Goal: Find contact information: Find contact information

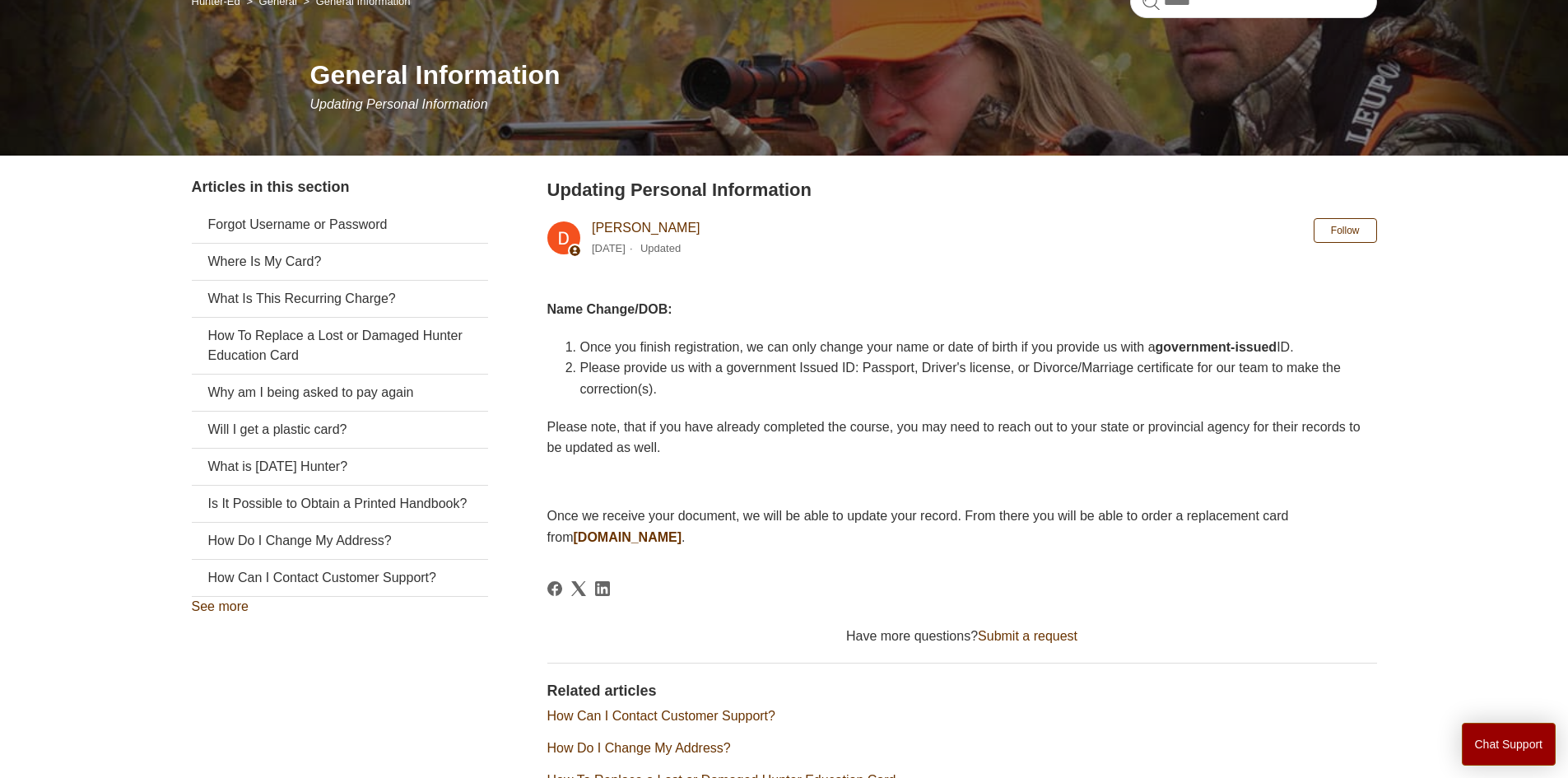
scroll to position [136, 0]
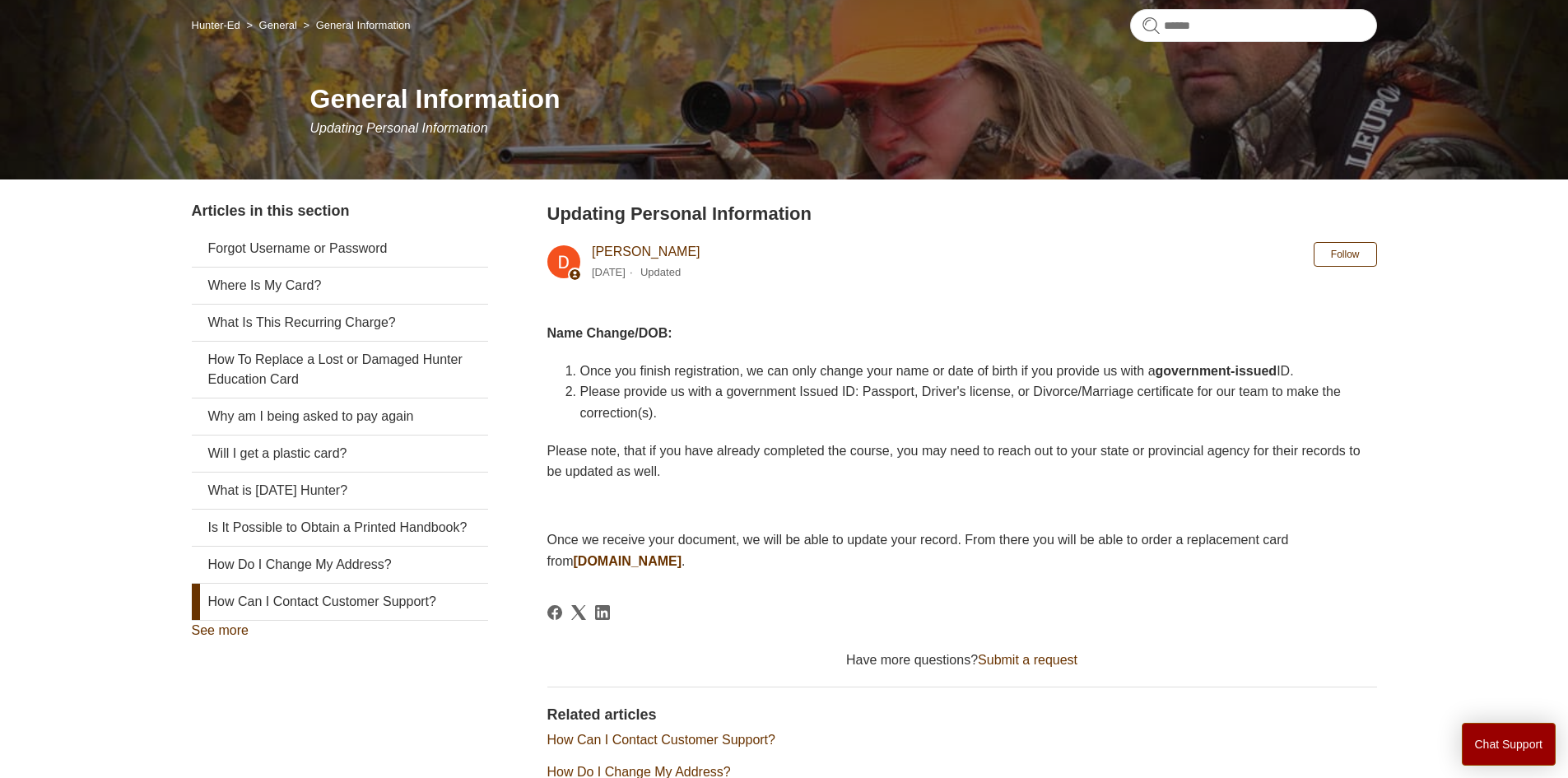
click at [402, 620] on link "How Can I Contact Customer Support?" at bounding box center [340, 602] width 296 height 37
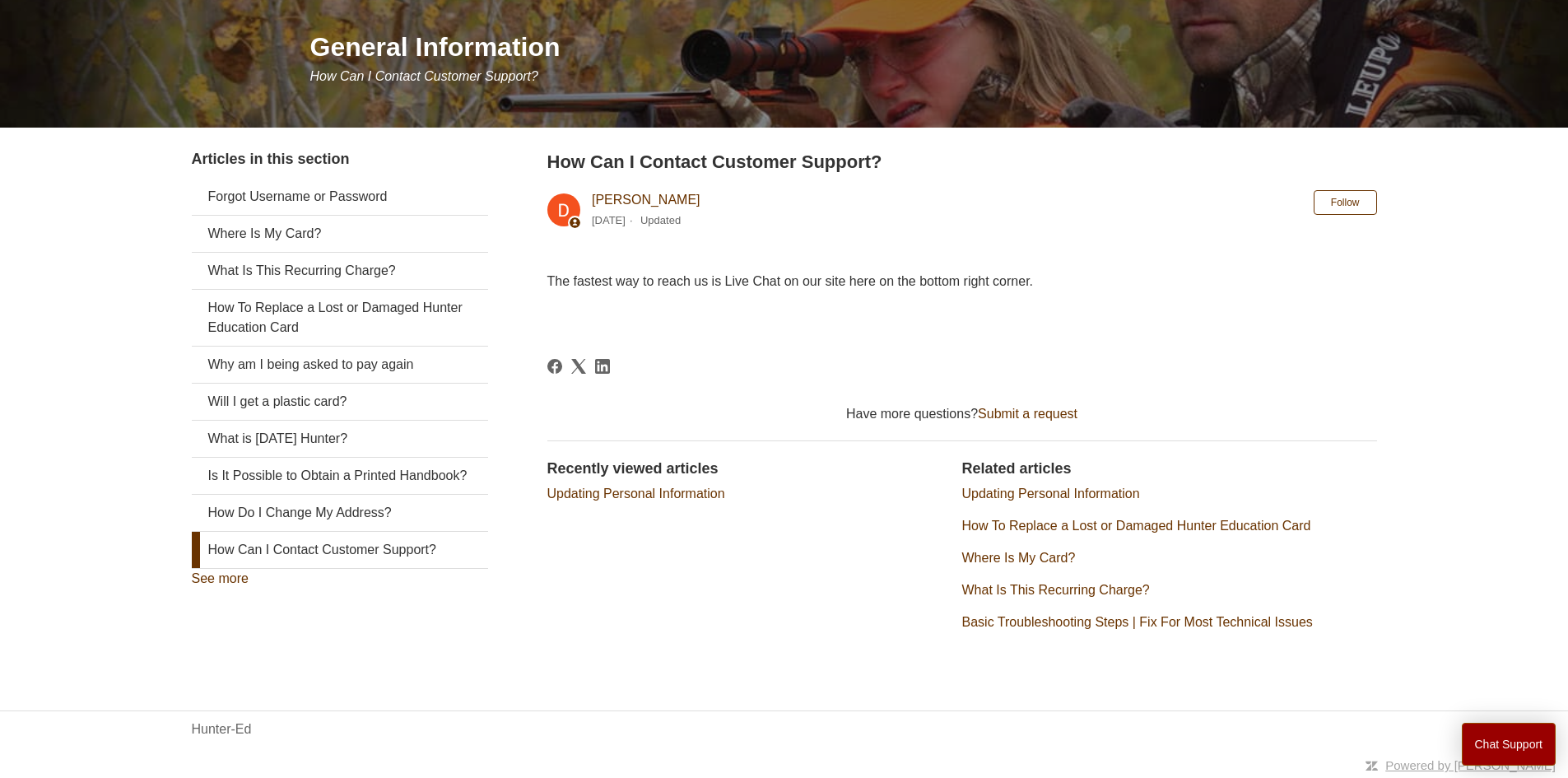
scroll to position [189, 0]
click at [1097, 625] on link "Basic Troubleshooting Steps | Fix For Most Technical Issues" at bounding box center [1138, 621] width 351 height 14
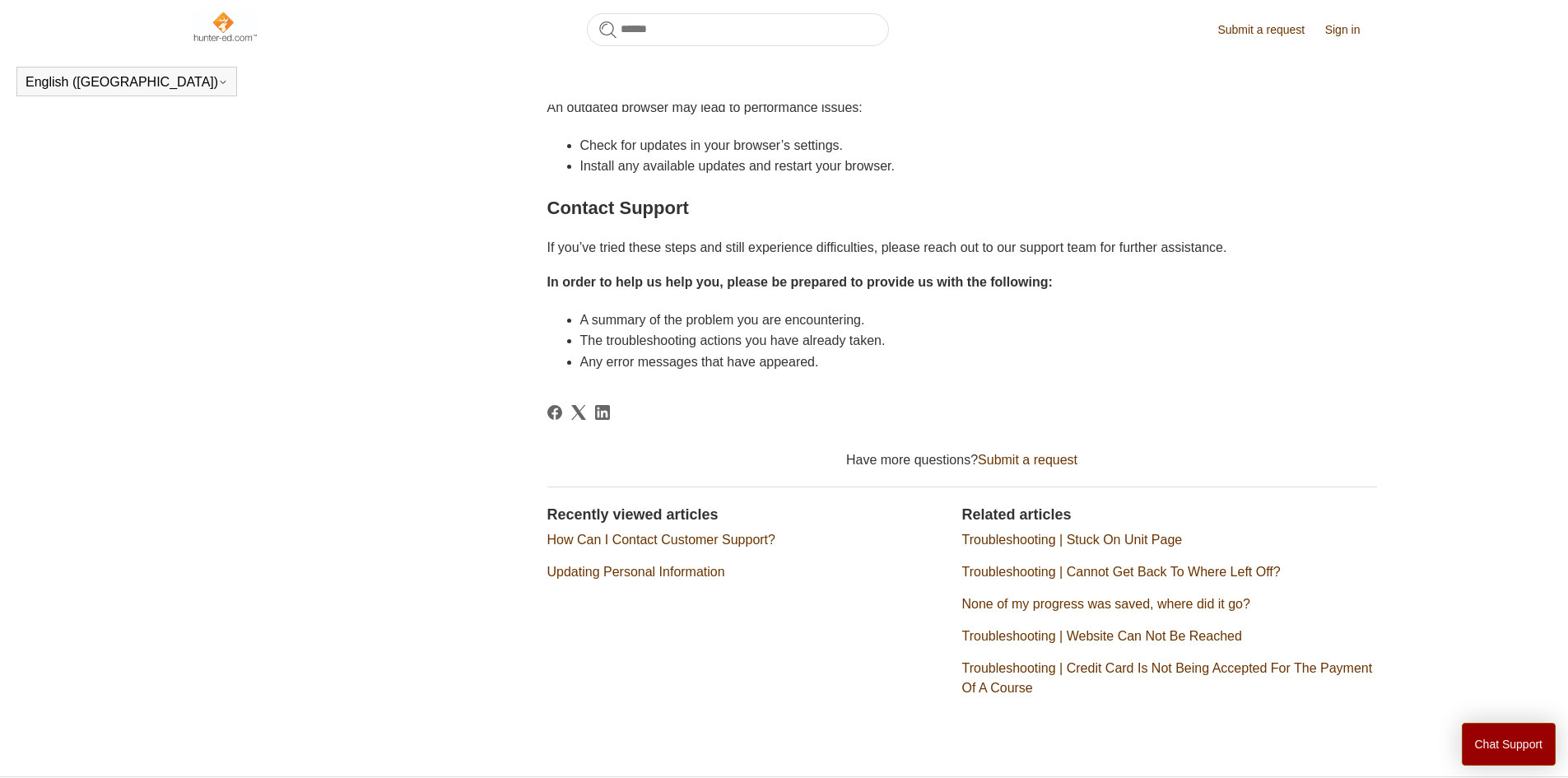
scroll to position [1154, 0]
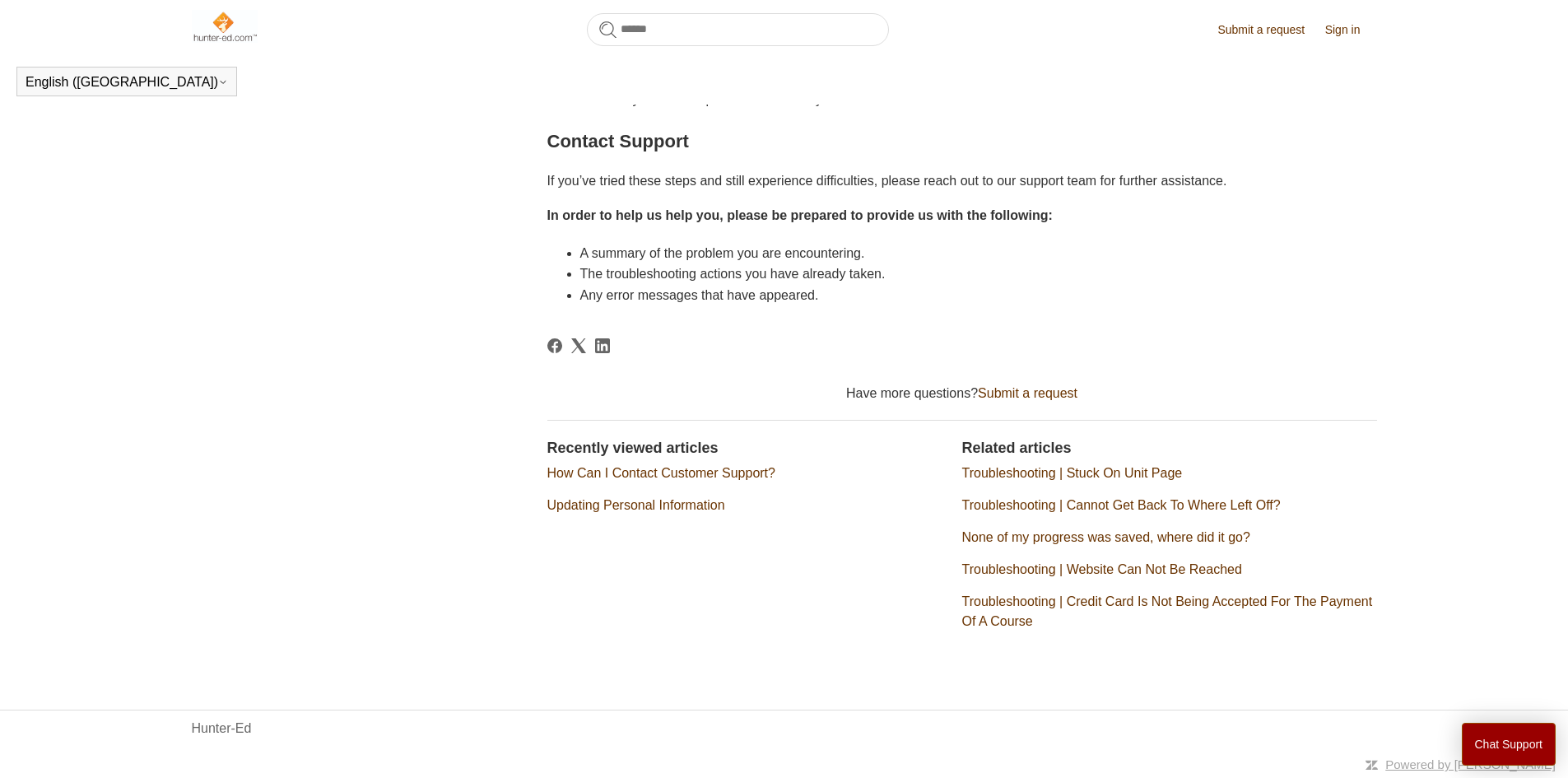
click at [671, 509] on link "Updating Personal Information" at bounding box center [636, 505] width 178 height 14
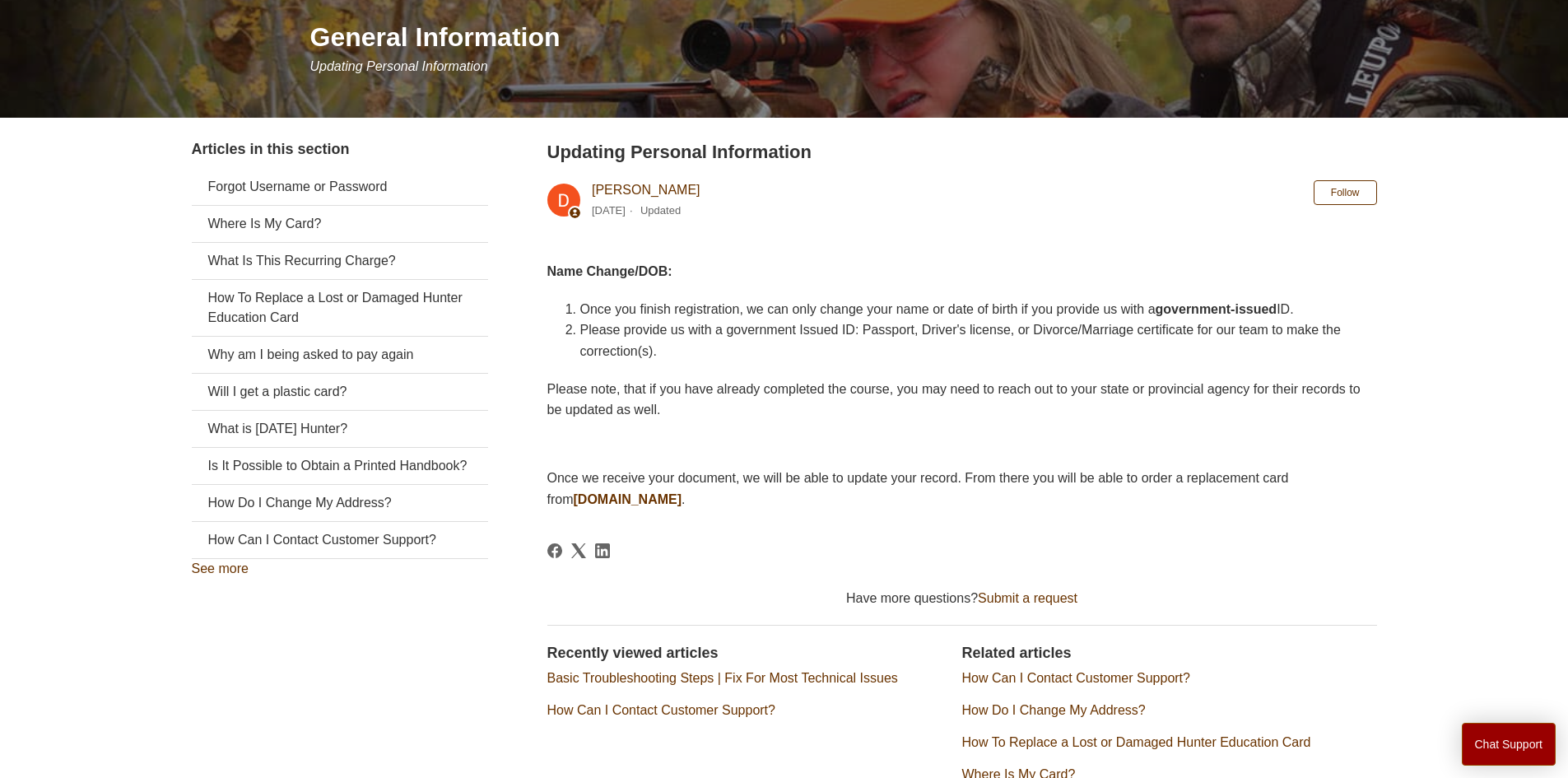
scroll to position [164, 0]
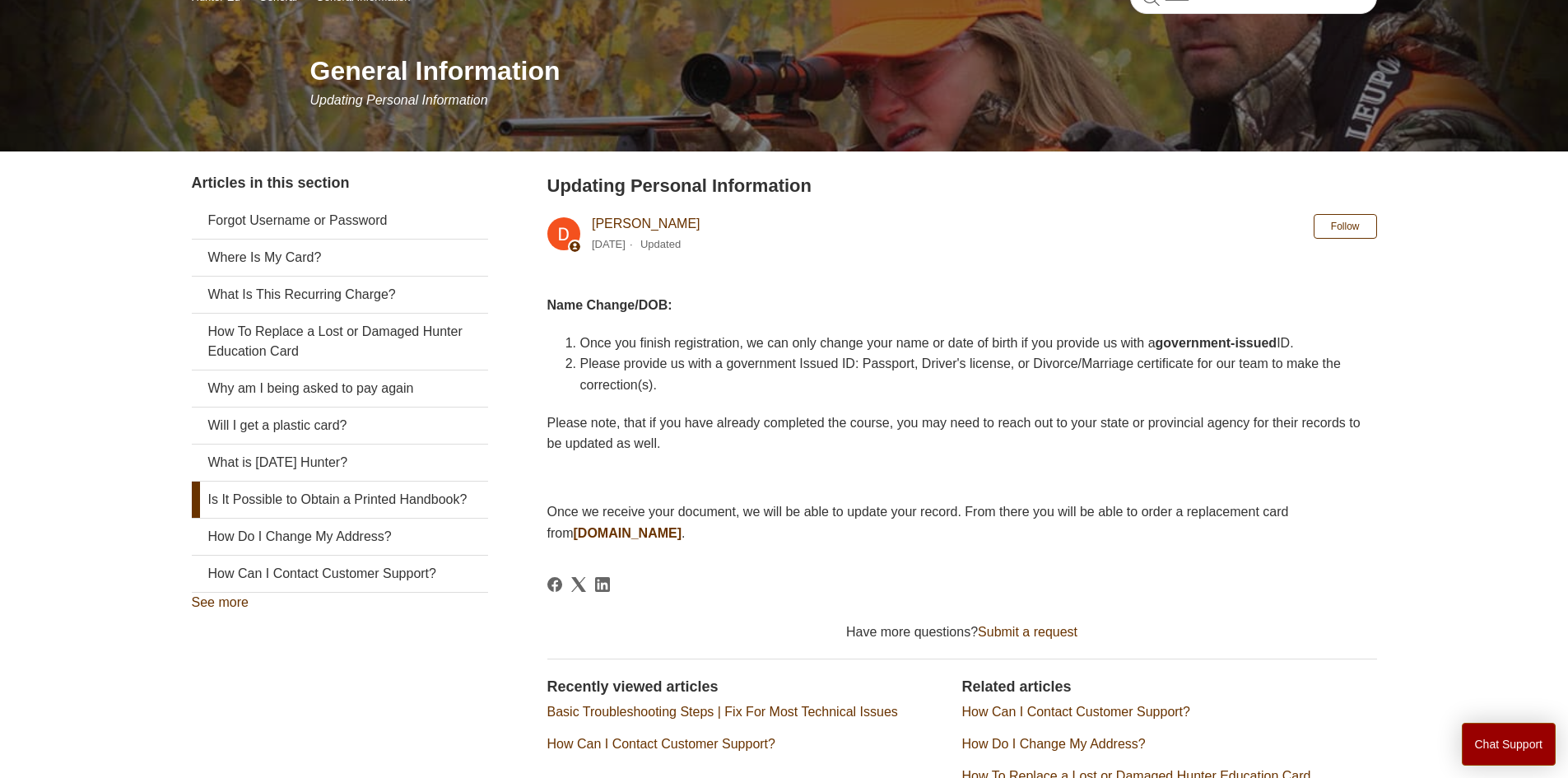
click at [333, 498] on link "Is It Possible to Obtain a Printed Handbook?" at bounding box center [340, 499] width 296 height 37
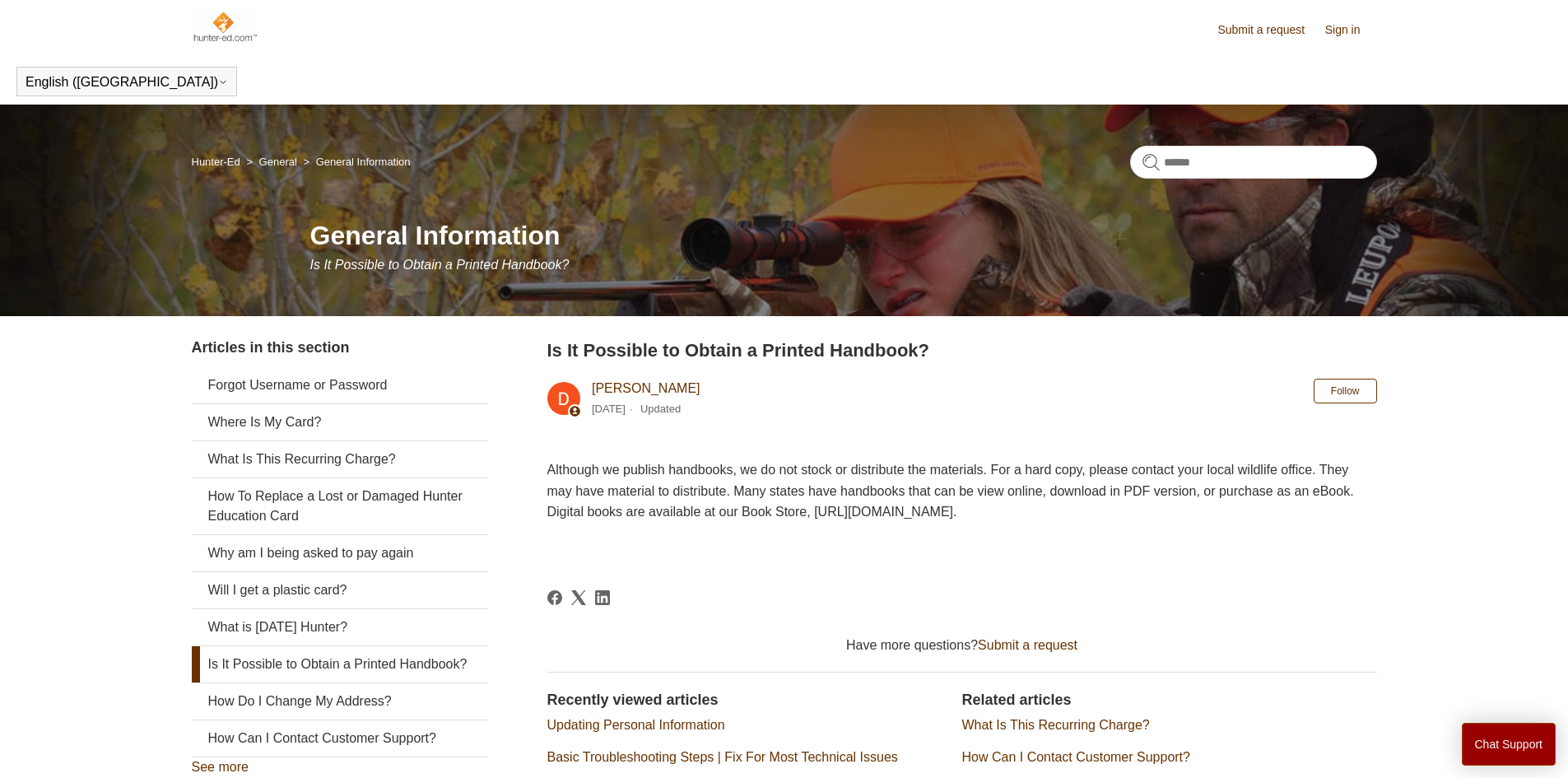
drag, startPoint x: 1190, startPoint y: 514, endPoint x: 987, endPoint y: 516, distance: 203.0
click at [987, 516] on p "Although we publish handbooks, we do not stock or distribute the materials. For…" at bounding box center [962, 491] width 830 height 63
copy p "http://bookstore.kalkomey.com"
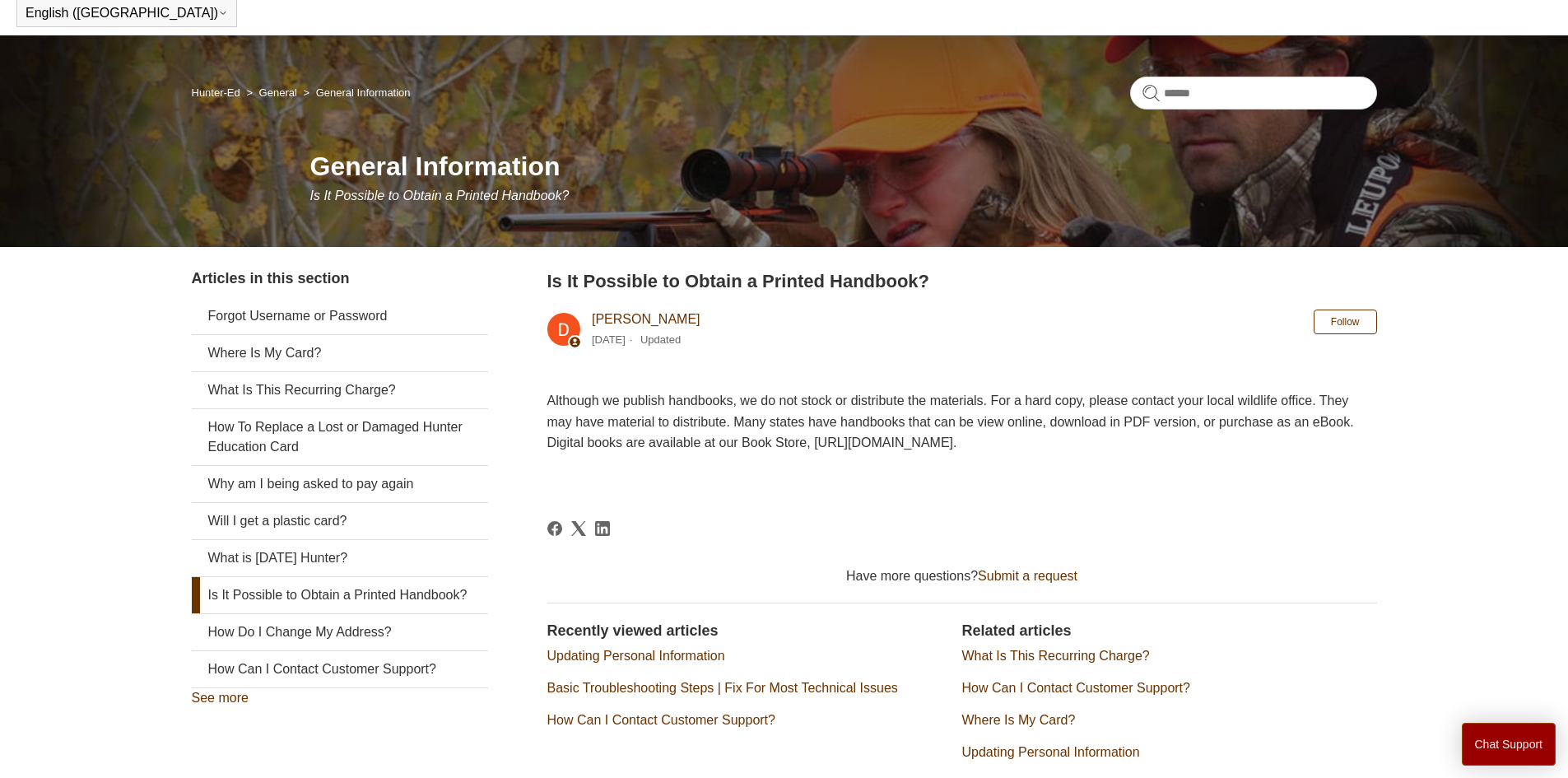
scroll to position [164, 0]
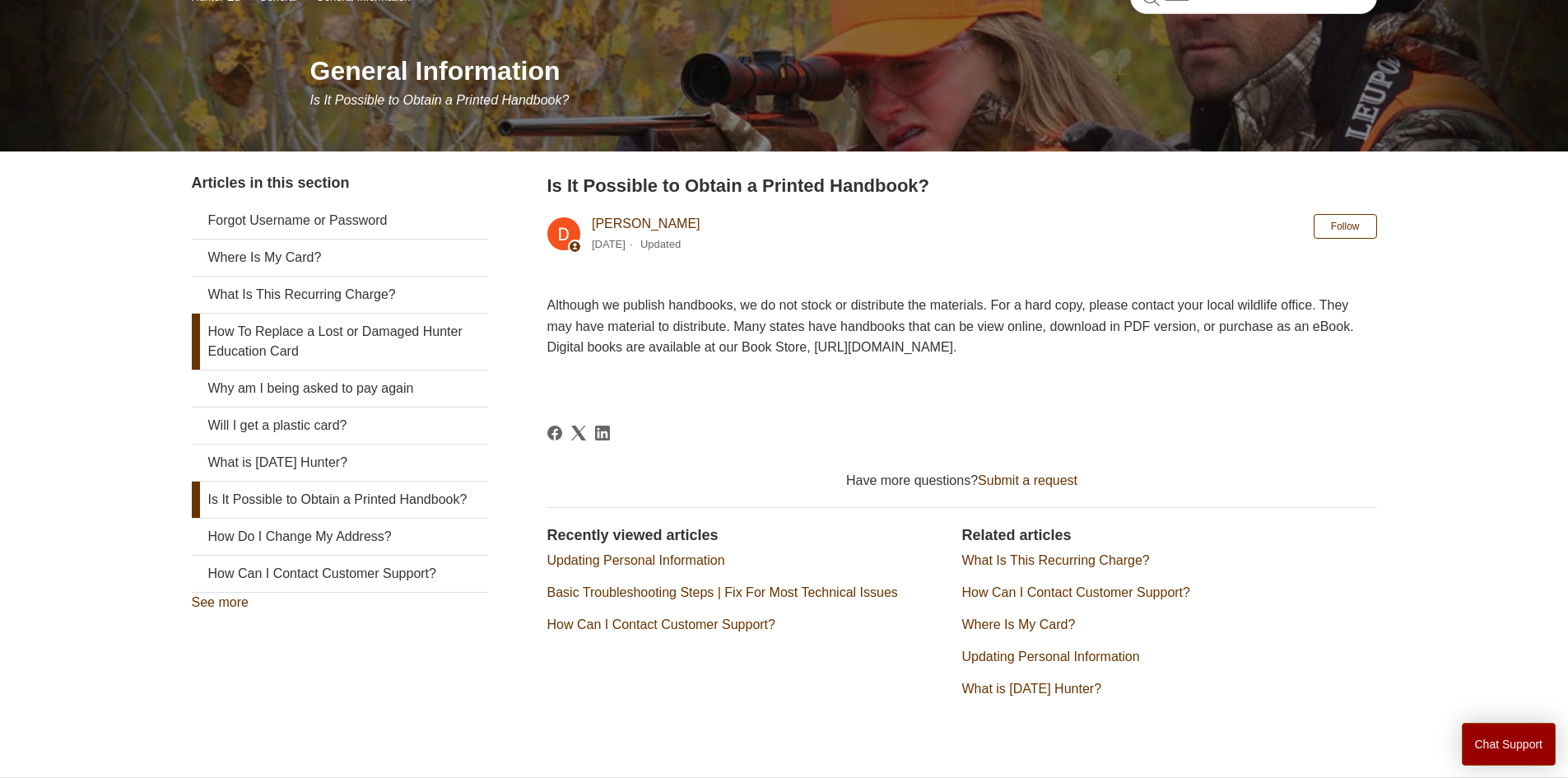
click at [364, 335] on link "How To Replace a Lost or Damaged Hunter Education Card" at bounding box center [340, 342] width 296 height 56
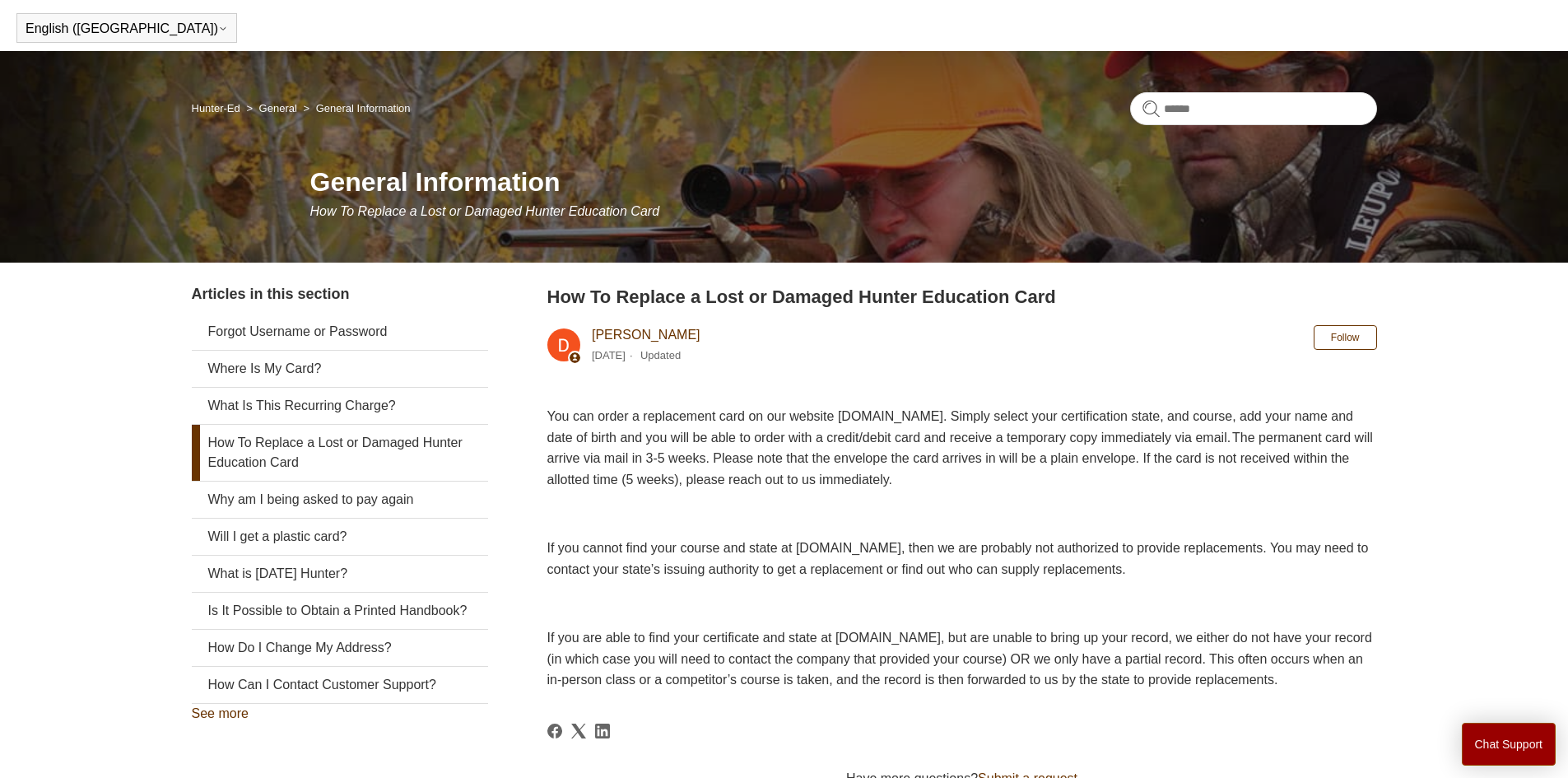
scroll to position [83, 0]
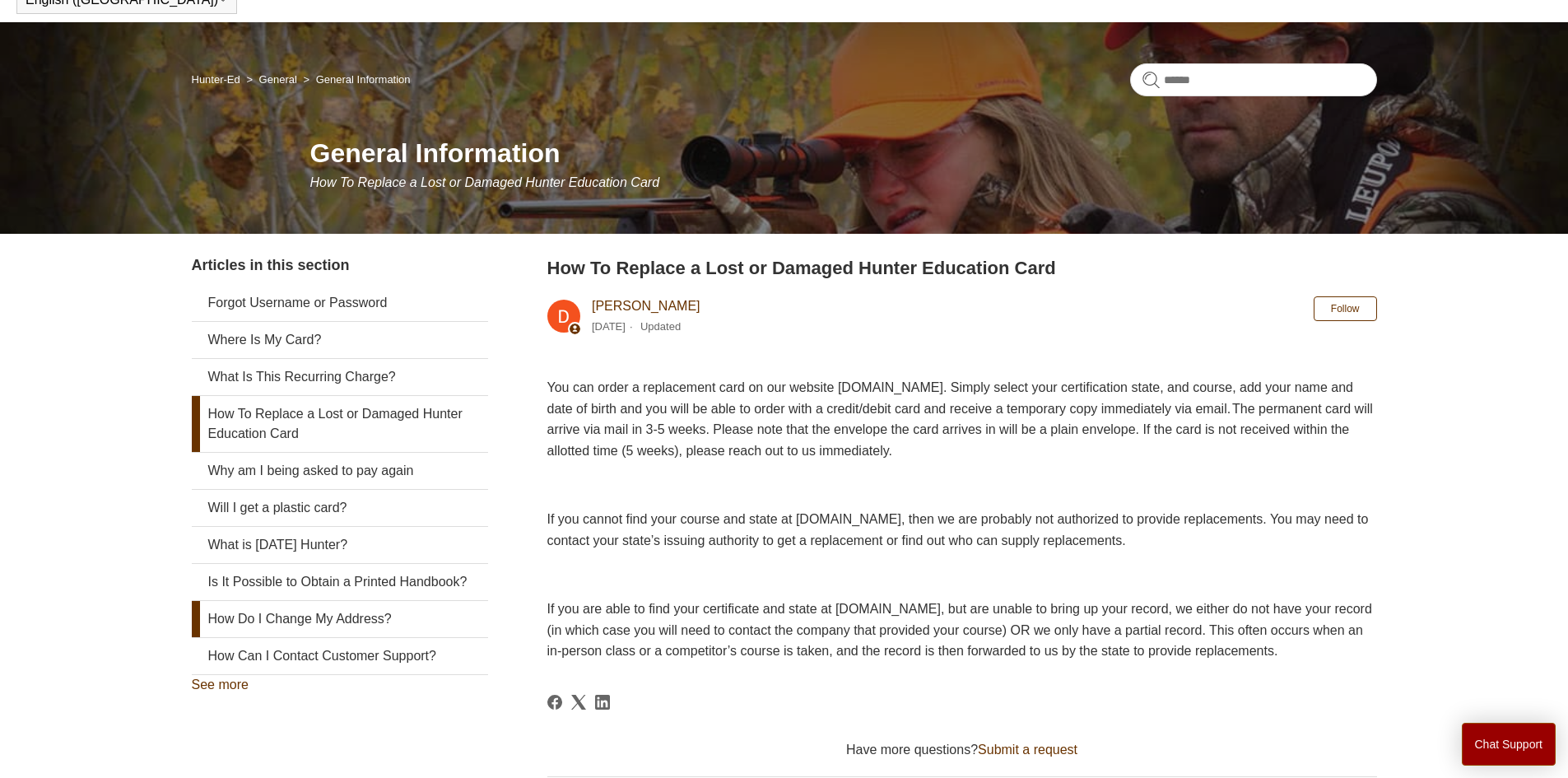
click at [345, 637] on link "How Do I Change My Address?" at bounding box center [340, 620] width 296 height 37
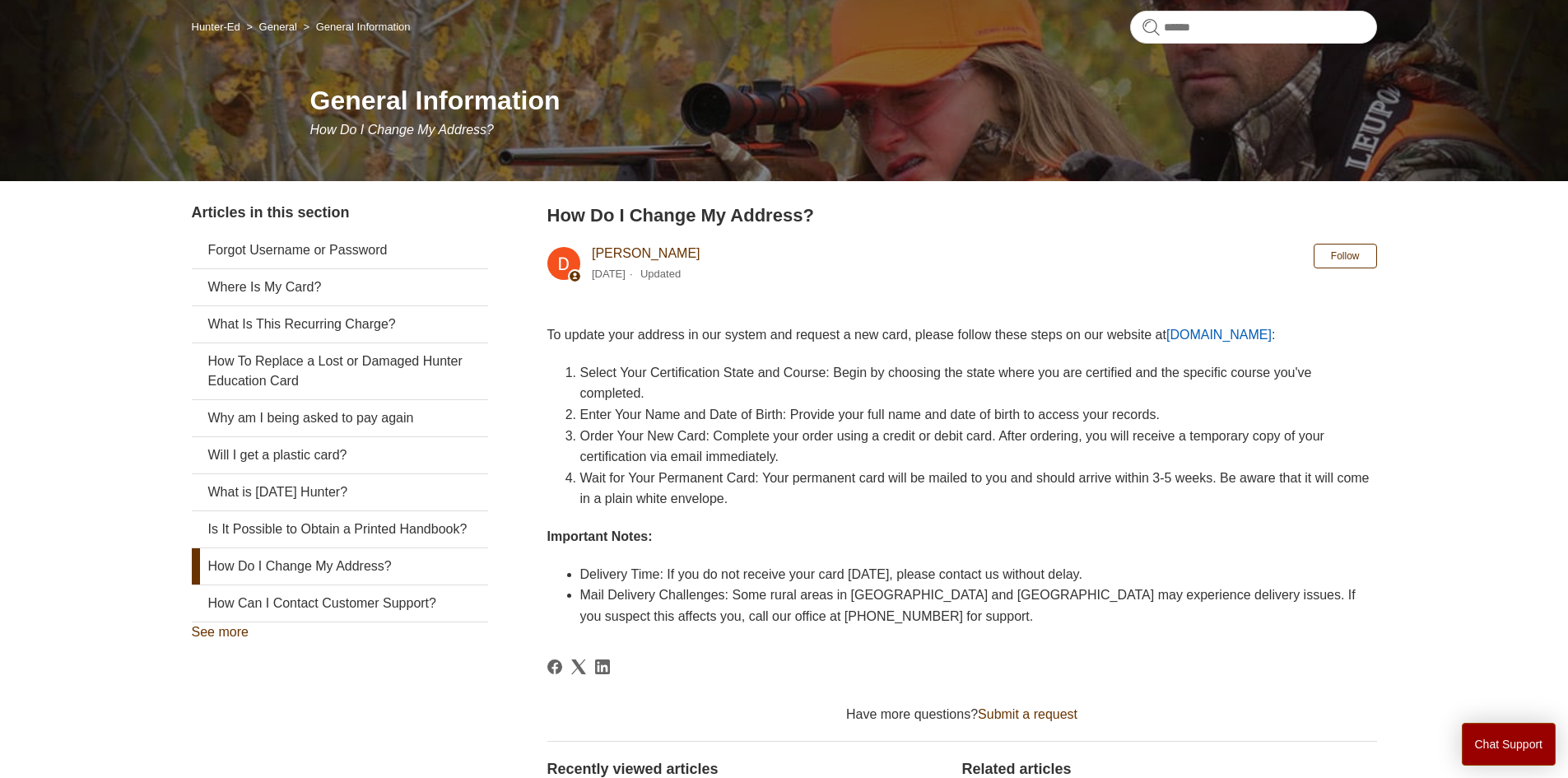
scroll to position [164, 0]
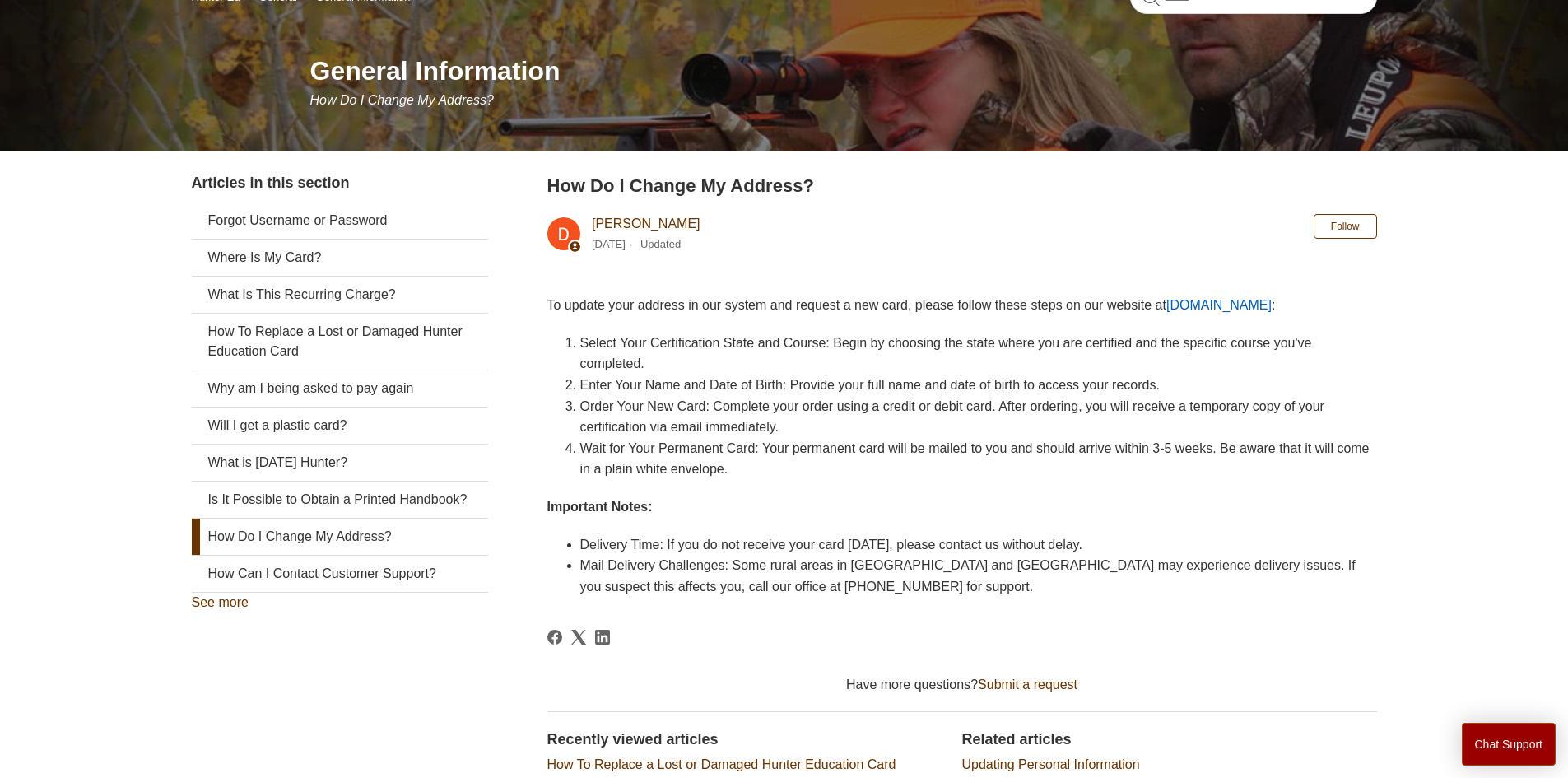
click at [1215, 305] on link "Ilostmycard.com" at bounding box center [1220, 305] width 106 height 14
click at [418, 592] on link "How Can I Contact Customer Support?" at bounding box center [340, 573] width 296 height 37
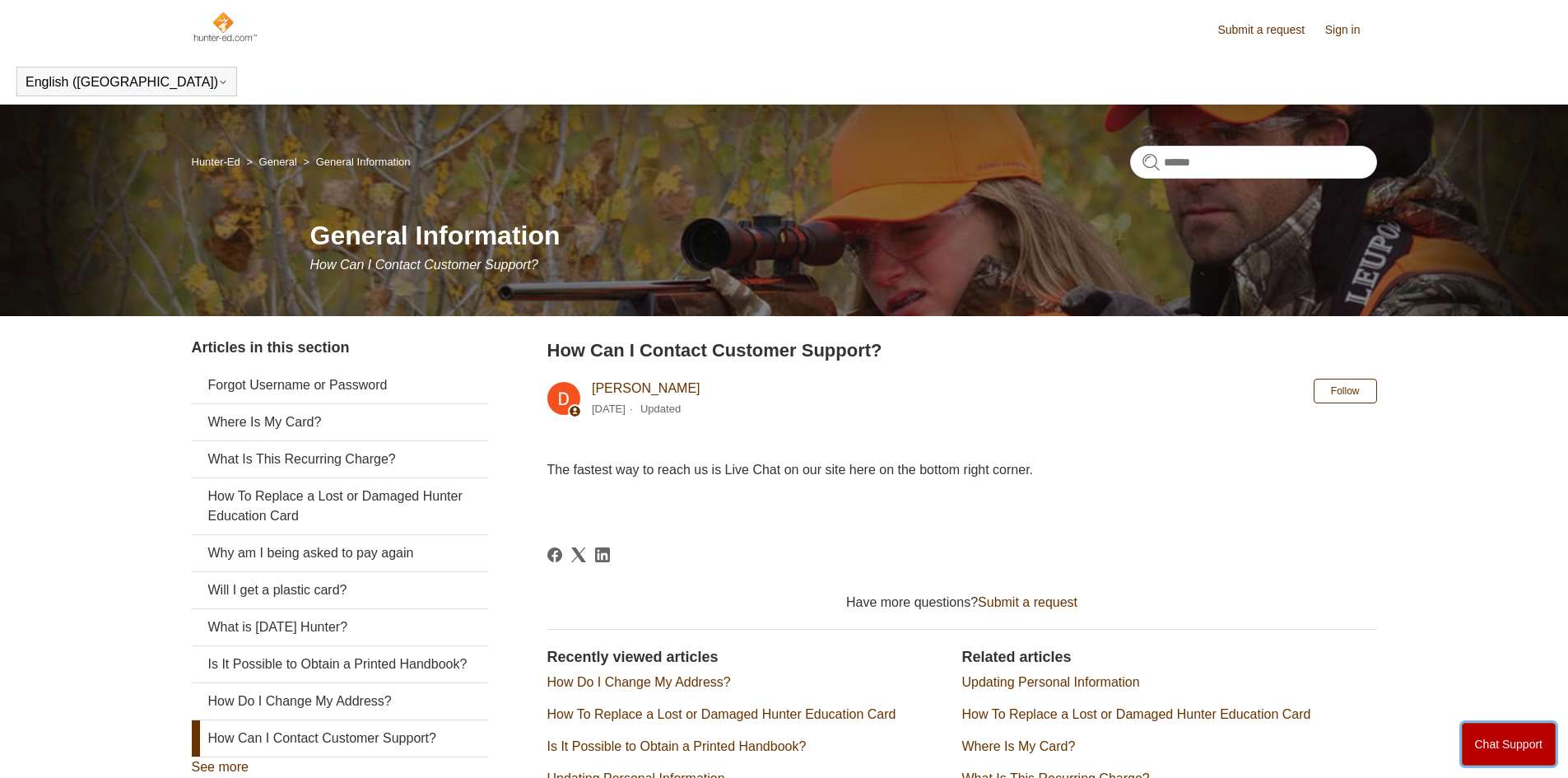
click at [1498, 753] on button "Chat Support" at bounding box center [1509, 745] width 95 height 43
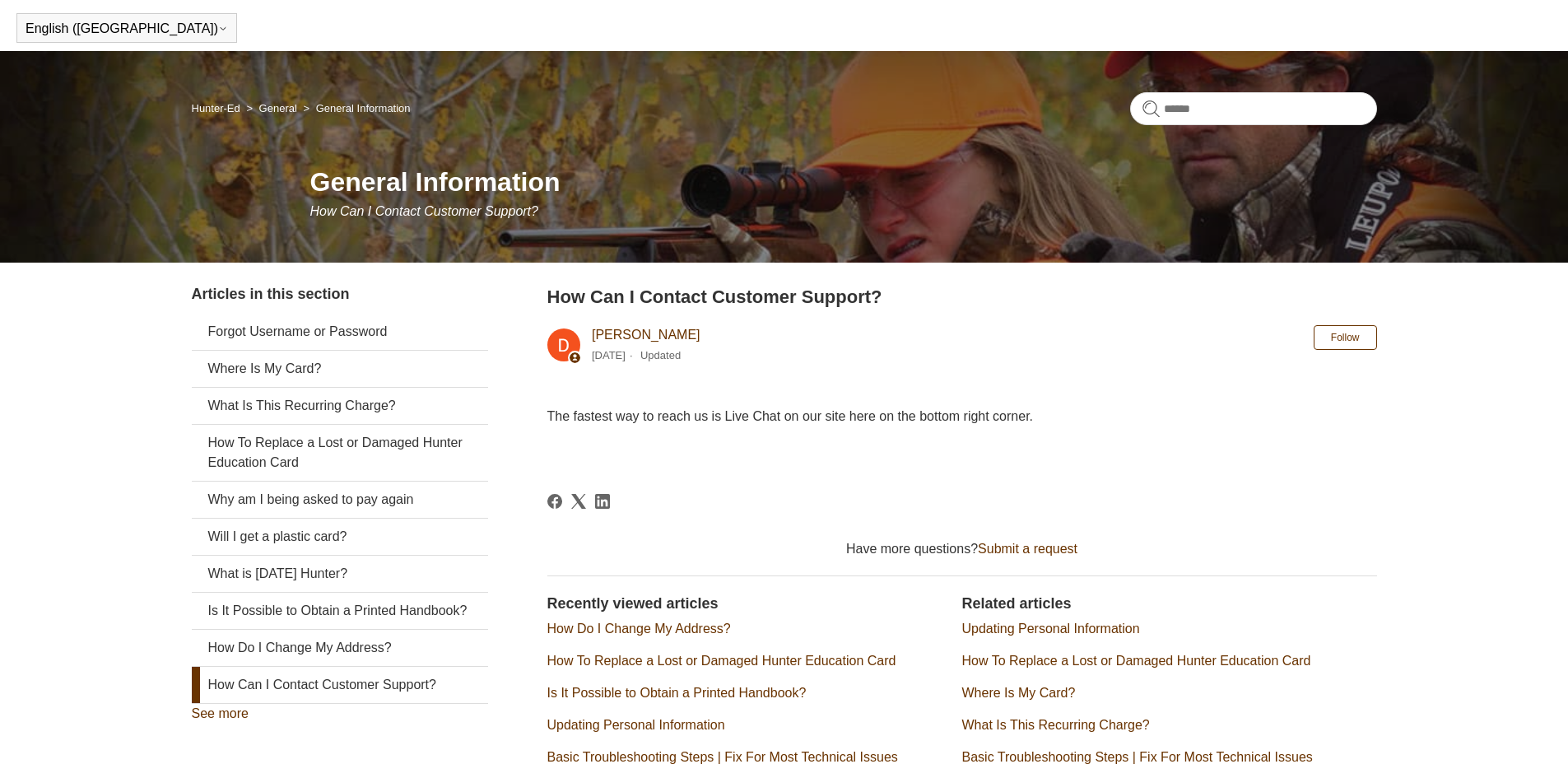
scroll to position [83, 0]
